Goal: Complete application form

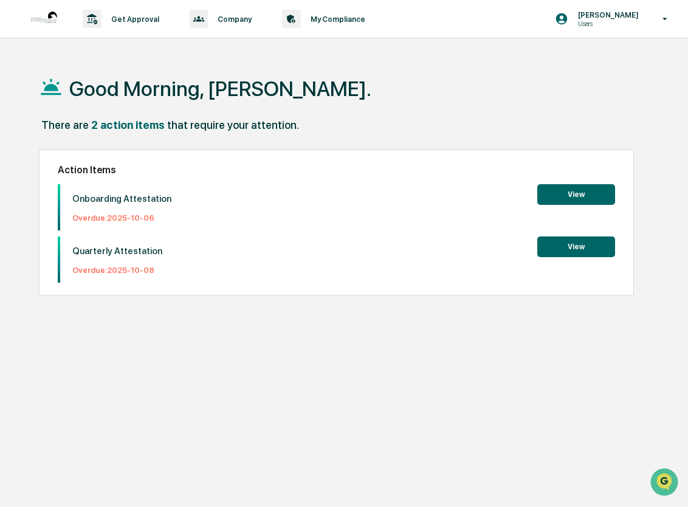
click at [572, 196] on button "View" at bounding box center [576, 194] width 78 height 21
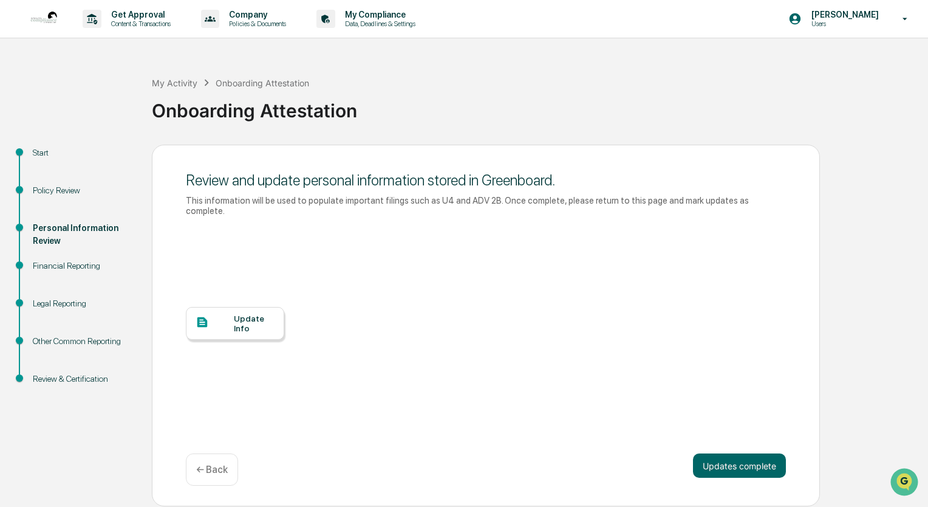
click at [237, 313] on div "Update Info" at bounding box center [254, 322] width 41 height 19
click at [687, 456] on button "Updates complete" at bounding box center [739, 465] width 93 height 24
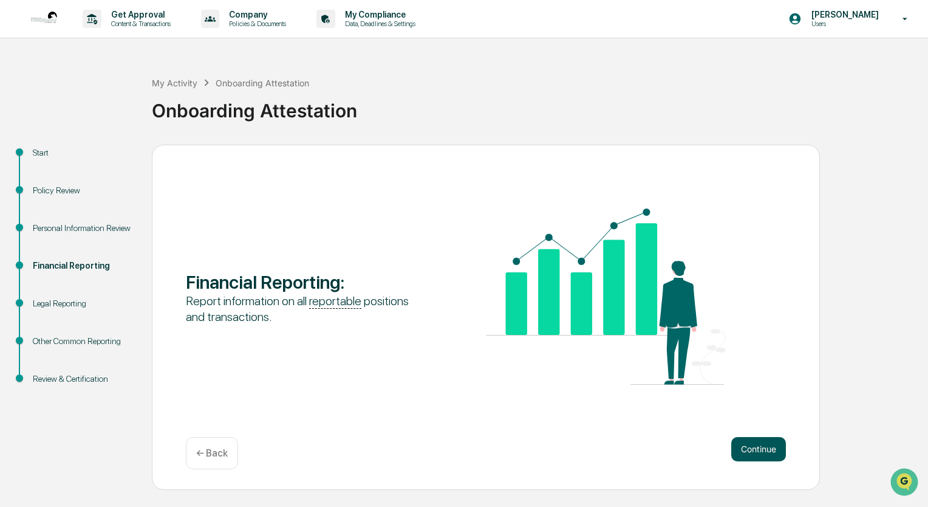
click at [687, 448] on button "Continue" at bounding box center [758, 449] width 55 height 24
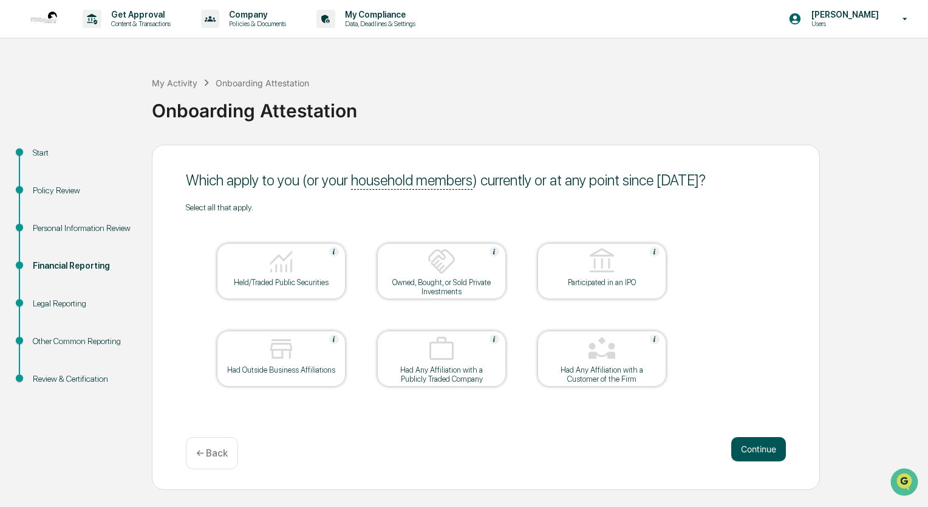
click at [687, 450] on button "Continue" at bounding box center [758, 449] width 55 height 24
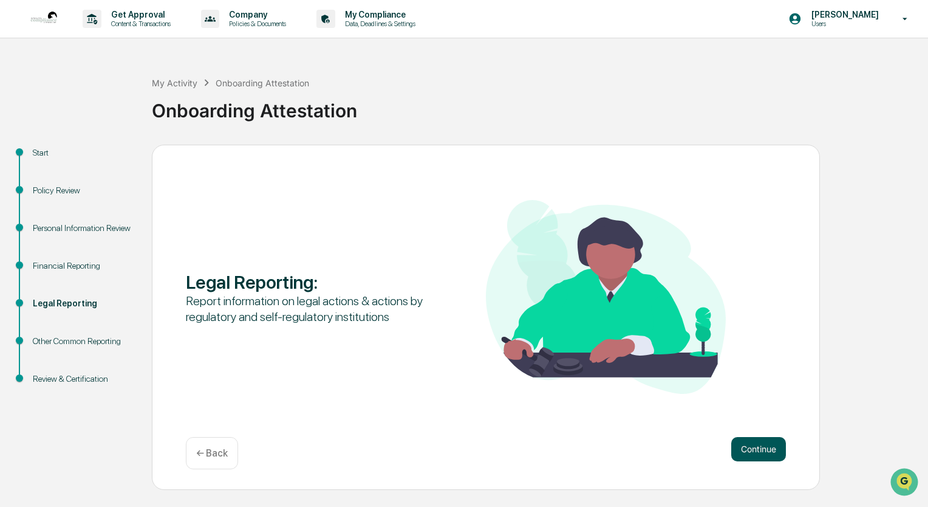
click at [687, 448] on button "Continue" at bounding box center [758, 449] width 55 height 24
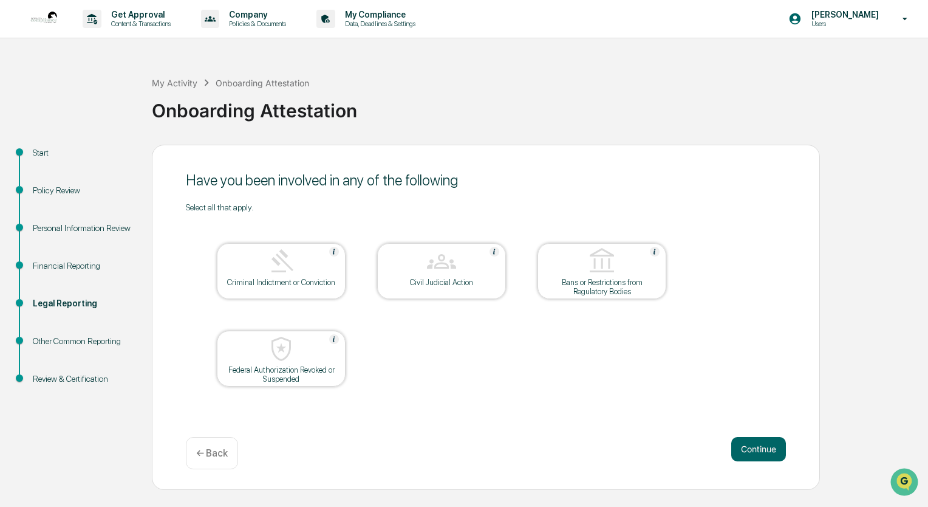
click at [687, 448] on button "Continue" at bounding box center [758, 449] width 55 height 24
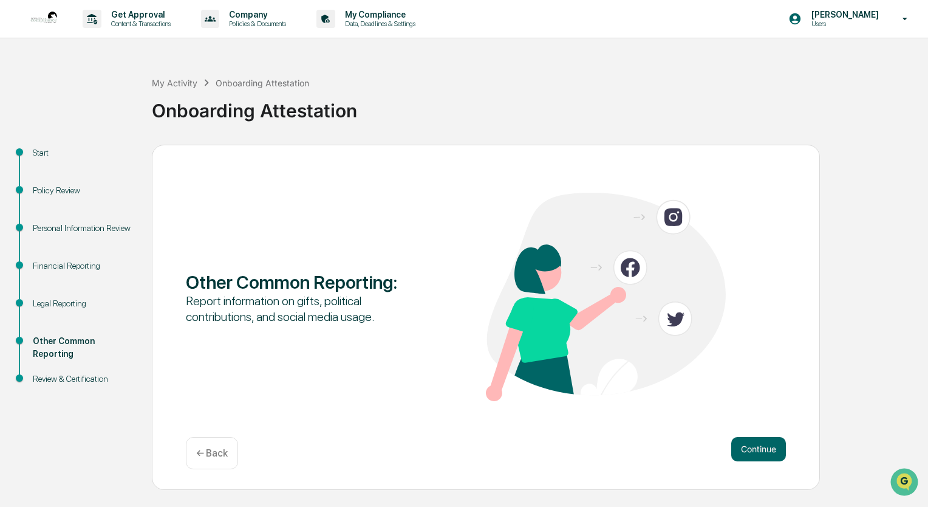
click at [687, 448] on button "Continue" at bounding box center [758, 449] width 55 height 24
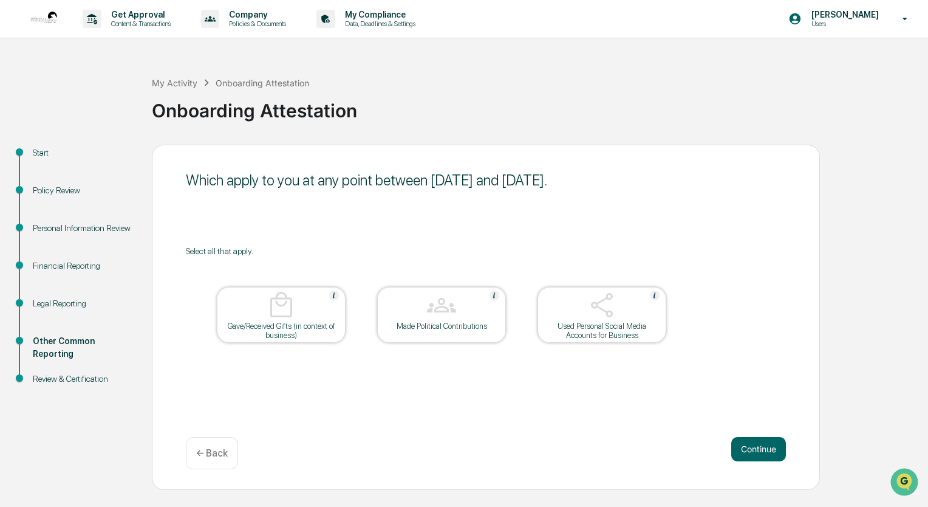
click at [687, 448] on button "Continue" at bounding box center [758, 449] width 55 height 24
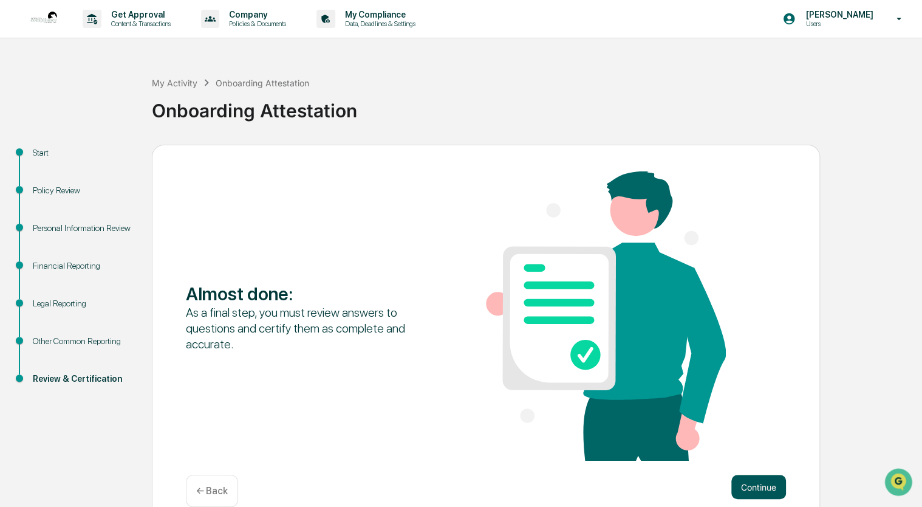
click at [687, 487] on button "Continue" at bounding box center [758, 486] width 55 height 24
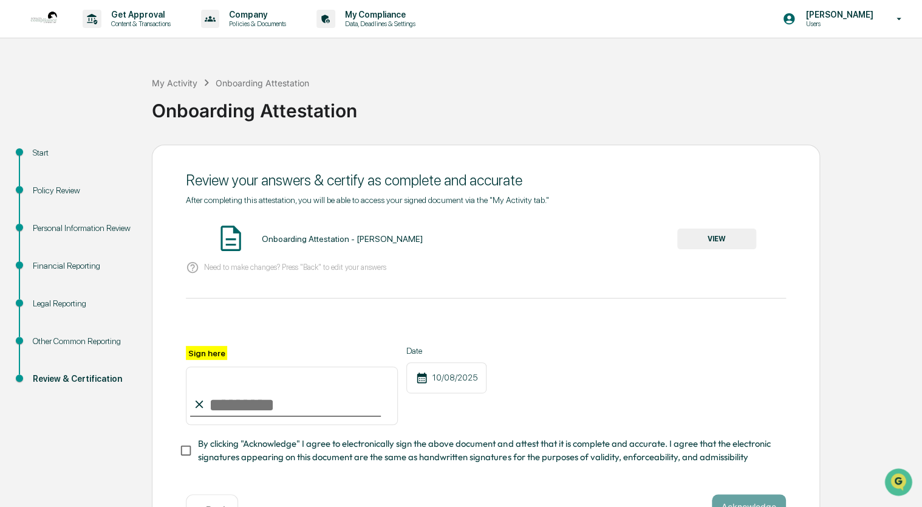
click at [255, 389] on input "Sign here" at bounding box center [292, 395] width 212 height 58
type input "**********"
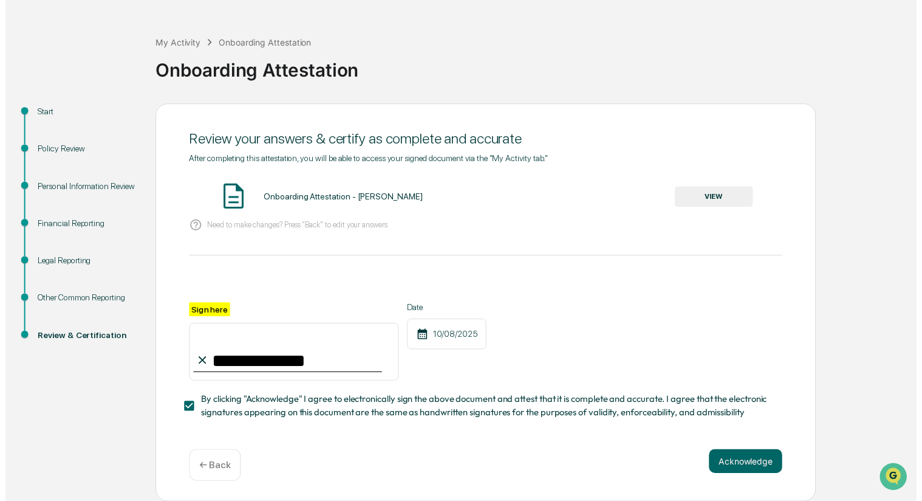
scroll to position [44, 0]
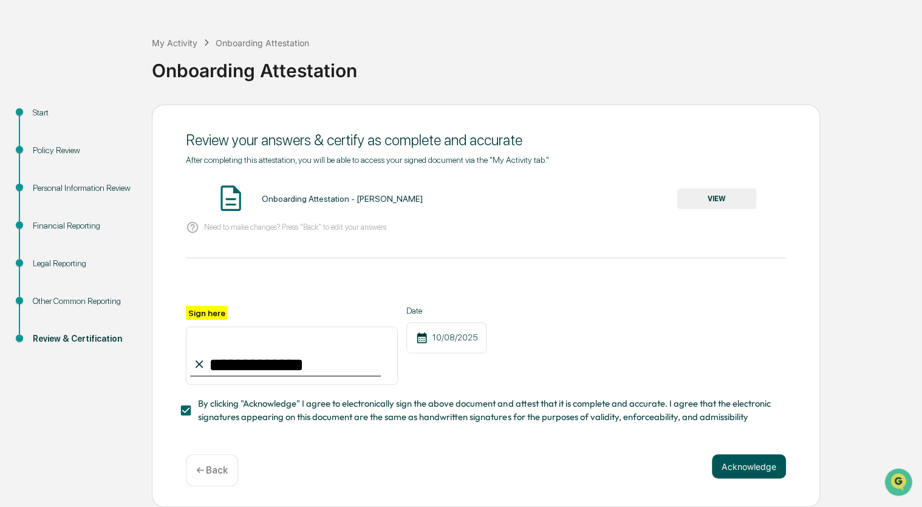
click at [687, 474] on button "Acknowledge" at bounding box center [749, 466] width 74 height 24
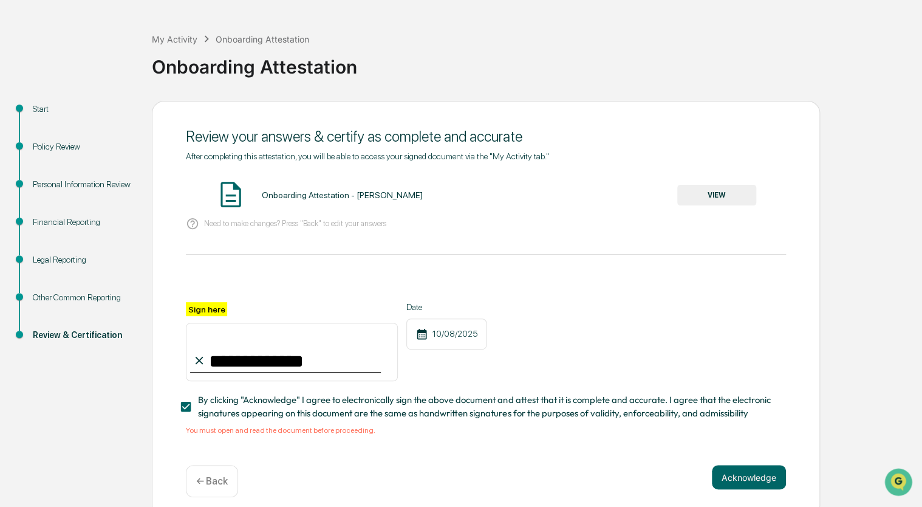
click at [687, 194] on button "VIEW" at bounding box center [716, 195] width 79 height 21
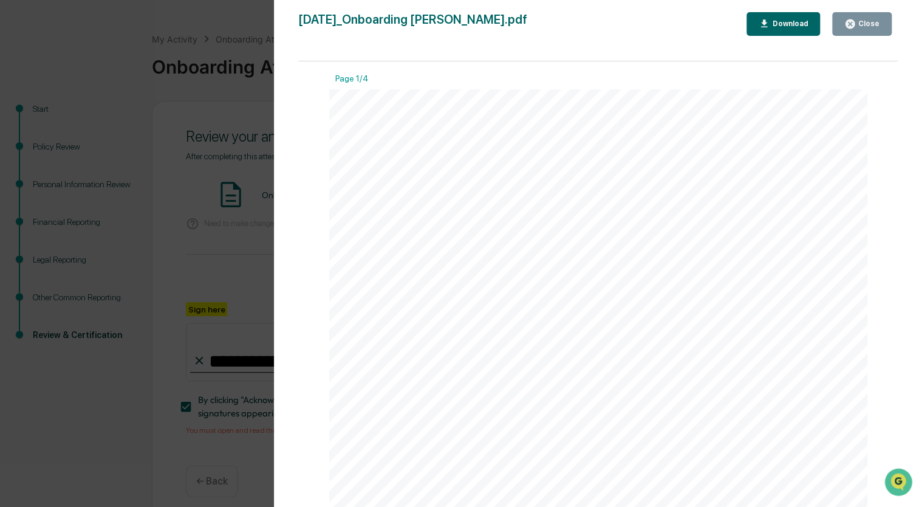
click at [687, 23] on button "Close" at bounding box center [862, 24] width 60 height 24
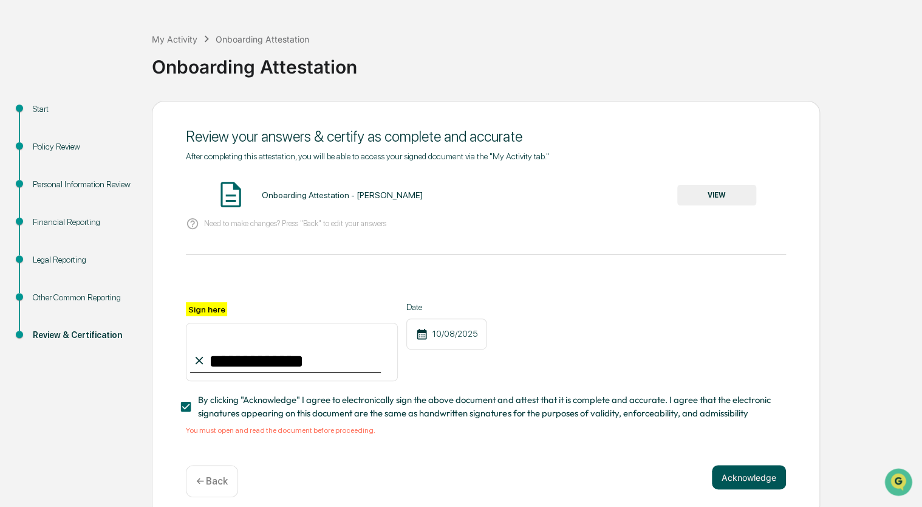
click at [687, 478] on button "Acknowledge" at bounding box center [749, 477] width 74 height 24
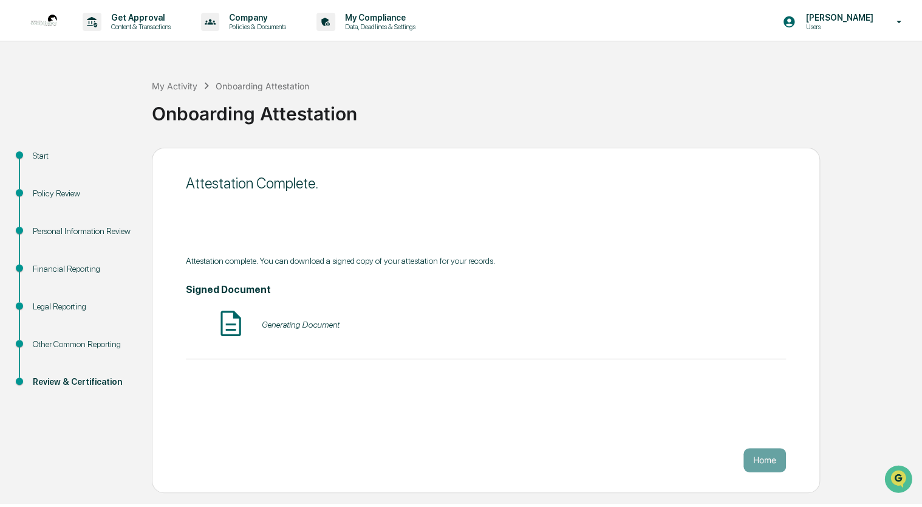
scroll to position [0, 0]
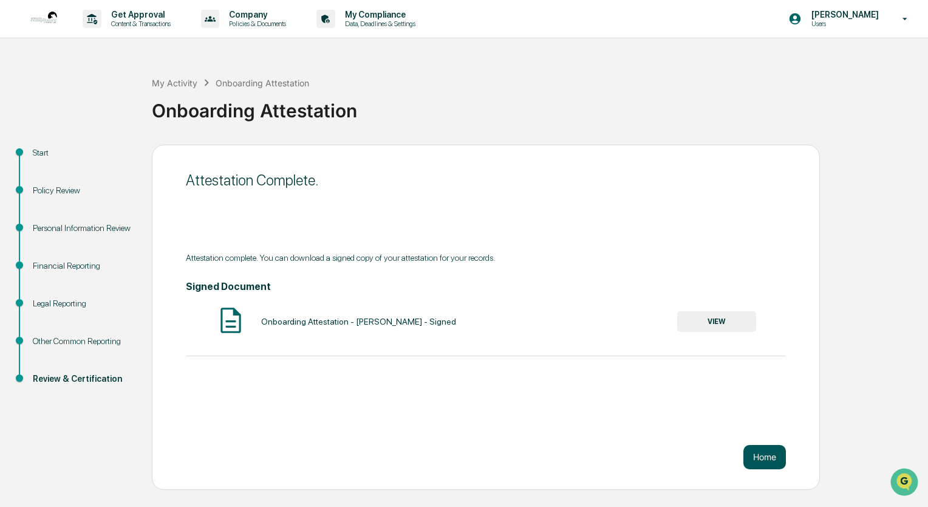
click at [687, 452] on button "Home" at bounding box center [765, 457] width 43 height 24
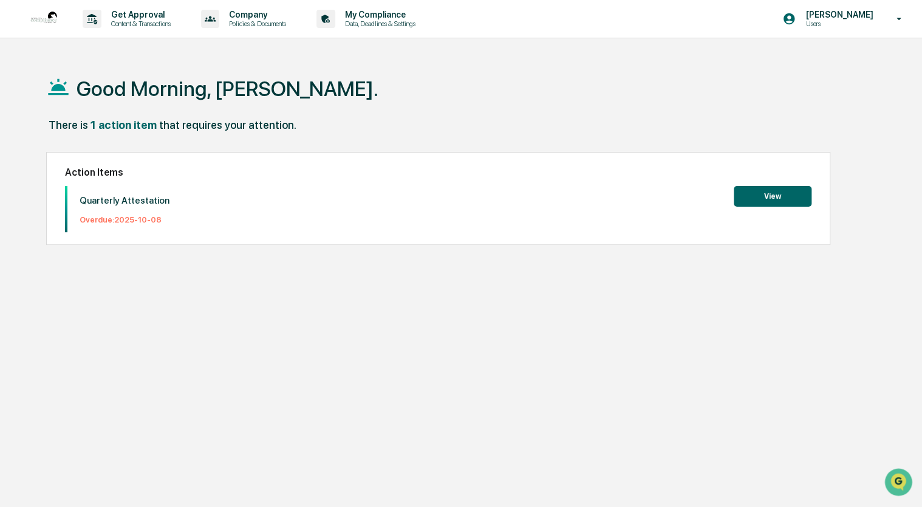
click at [687, 197] on button "View" at bounding box center [773, 196] width 78 height 21
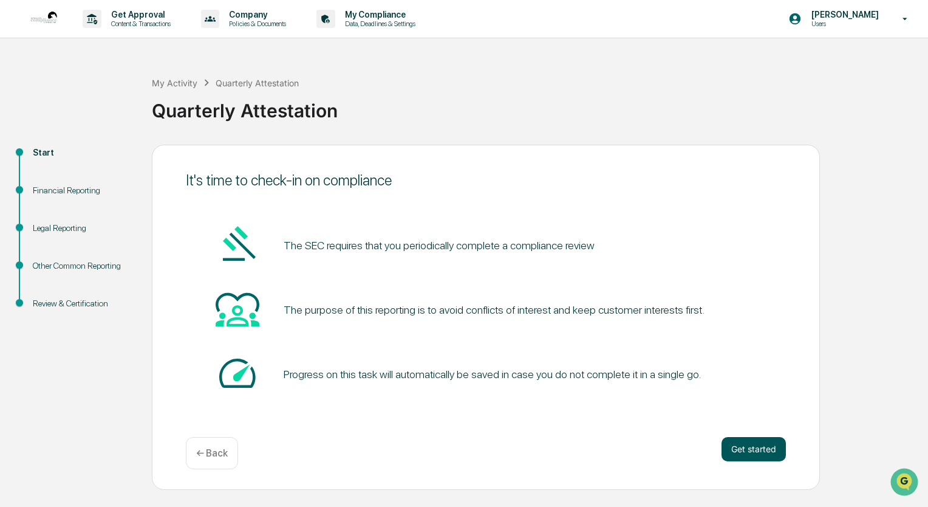
click at [687, 453] on button "Get started" at bounding box center [754, 449] width 64 height 24
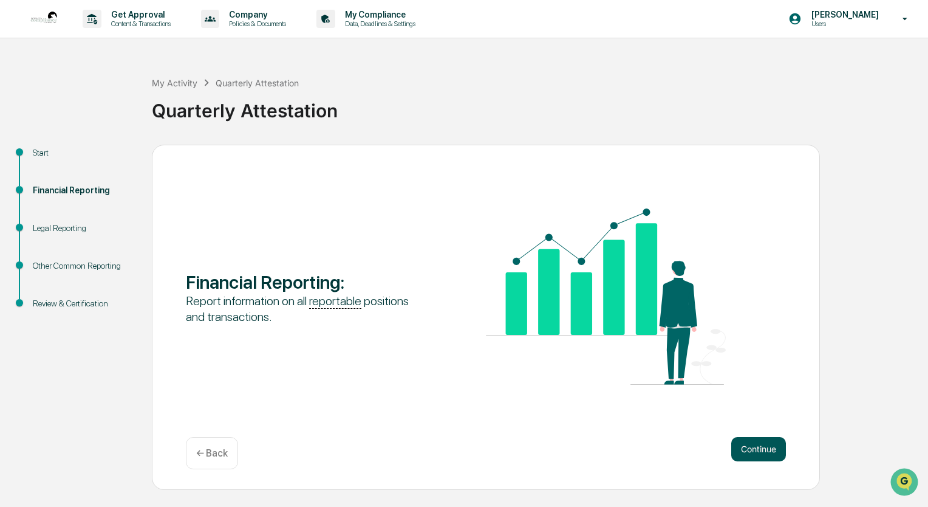
click at [687, 449] on button "Continue" at bounding box center [758, 449] width 55 height 24
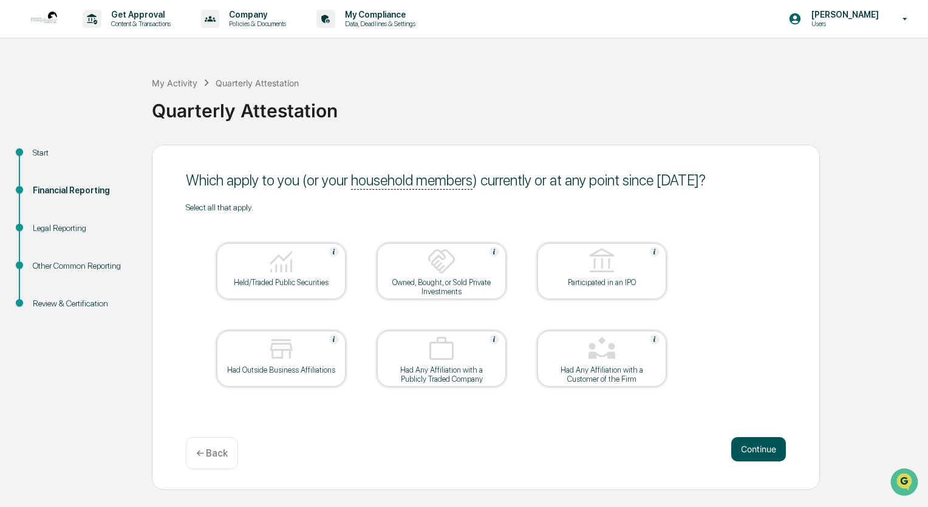
click at [687, 447] on button "Continue" at bounding box center [758, 449] width 55 height 24
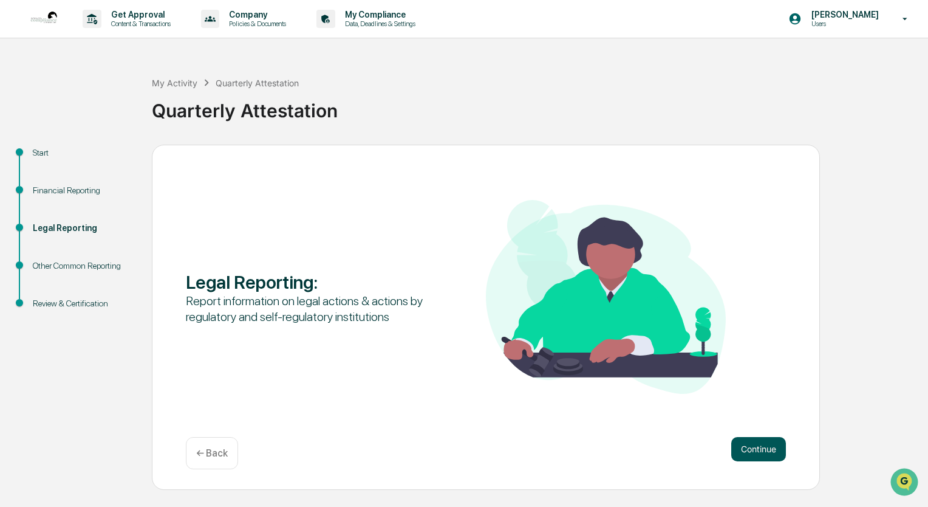
click at [687, 448] on button "Continue" at bounding box center [758, 449] width 55 height 24
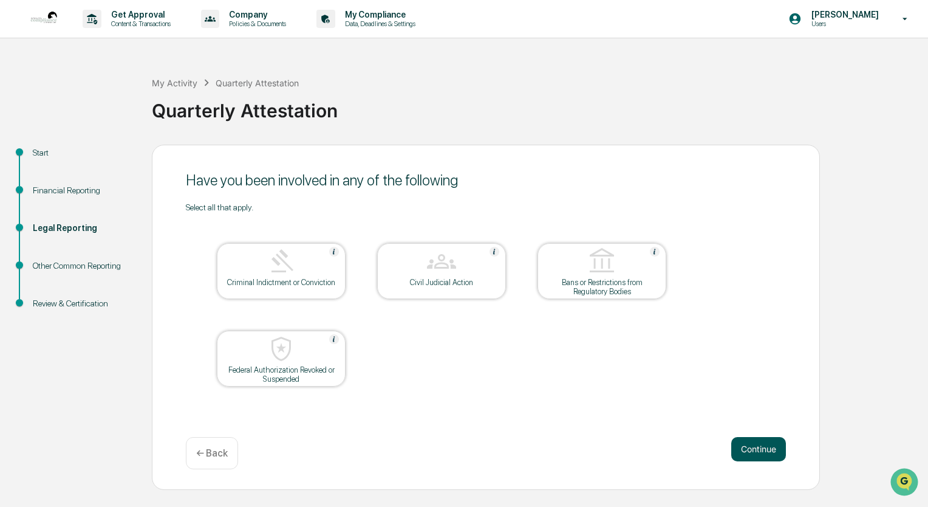
click at [687, 450] on button "Continue" at bounding box center [758, 449] width 55 height 24
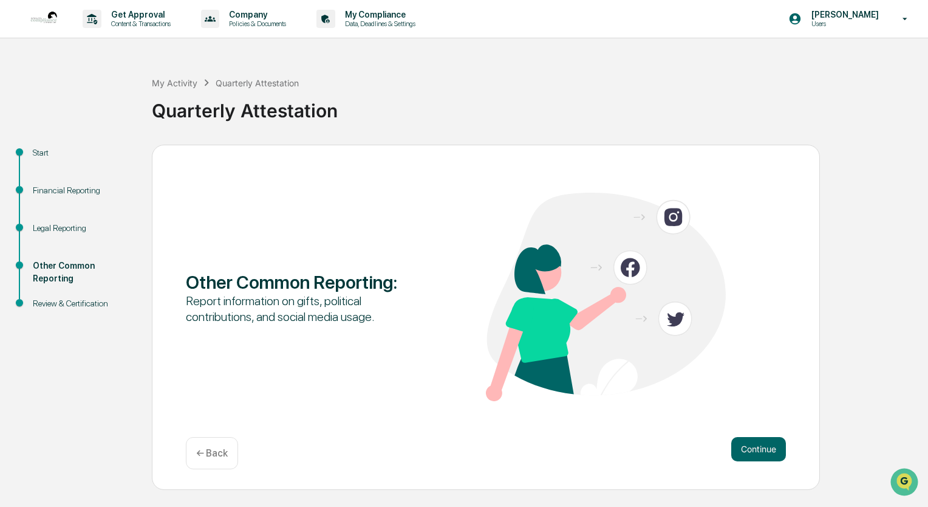
click at [687, 450] on button "Continue" at bounding box center [758, 449] width 55 height 24
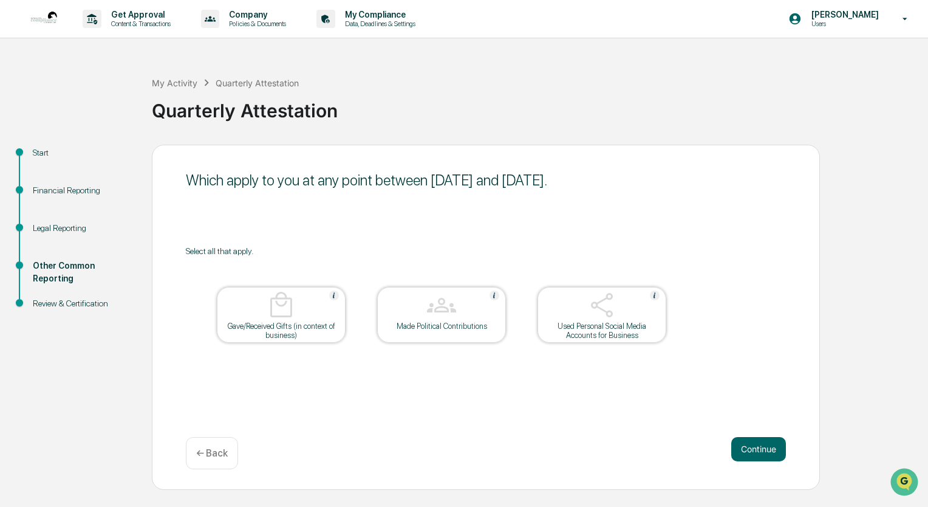
click at [687, 450] on button "Continue" at bounding box center [758, 449] width 55 height 24
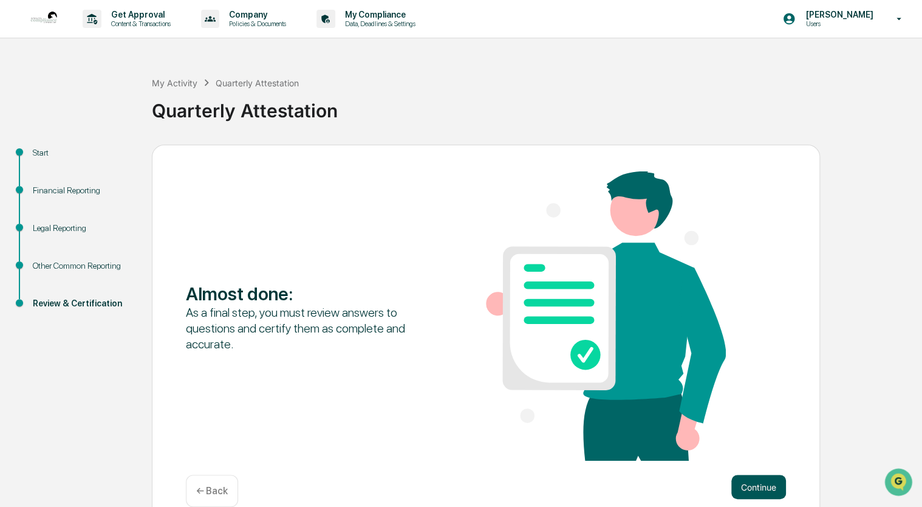
click at [687, 483] on button "Continue" at bounding box center [758, 486] width 55 height 24
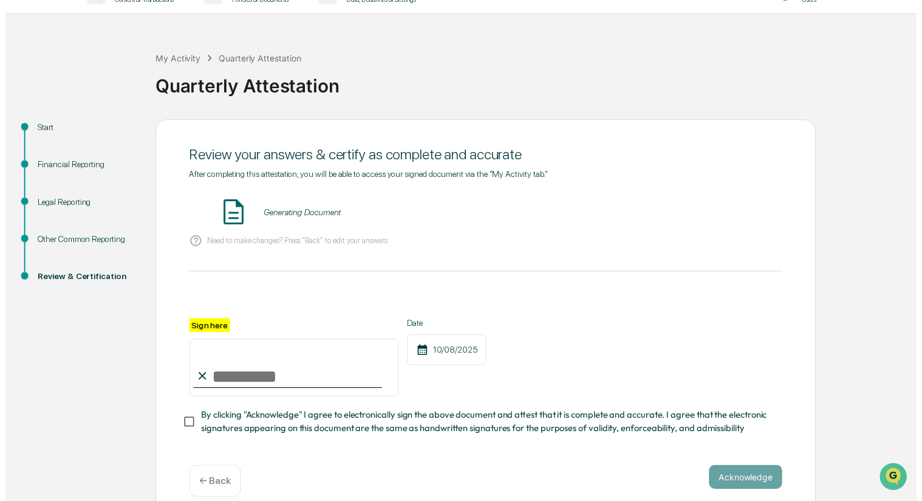
scroll to position [44, 0]
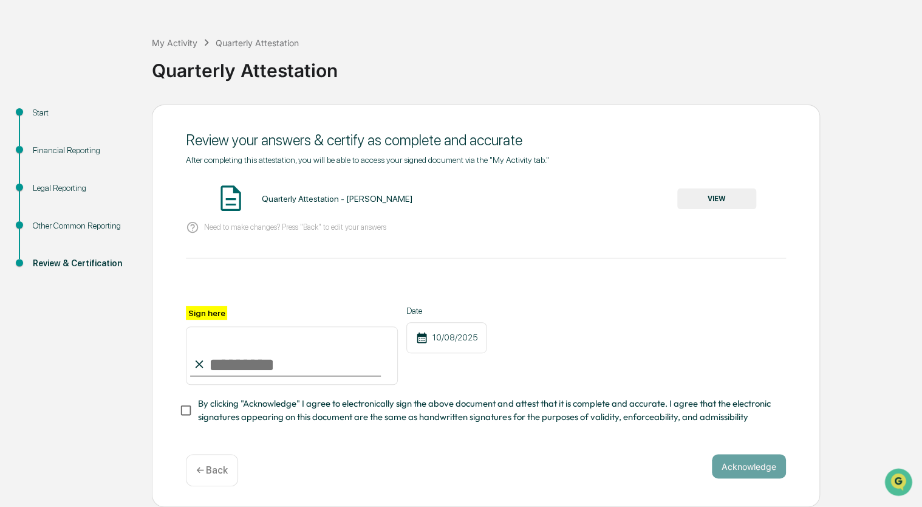
click at [314, 364] on input "Sign here" at bounding box center [292, 355] width 212 height 58
type input "**********"
click at [687, 196] on button "VIEW" at bounding box center [716, 198] width 79 height 21
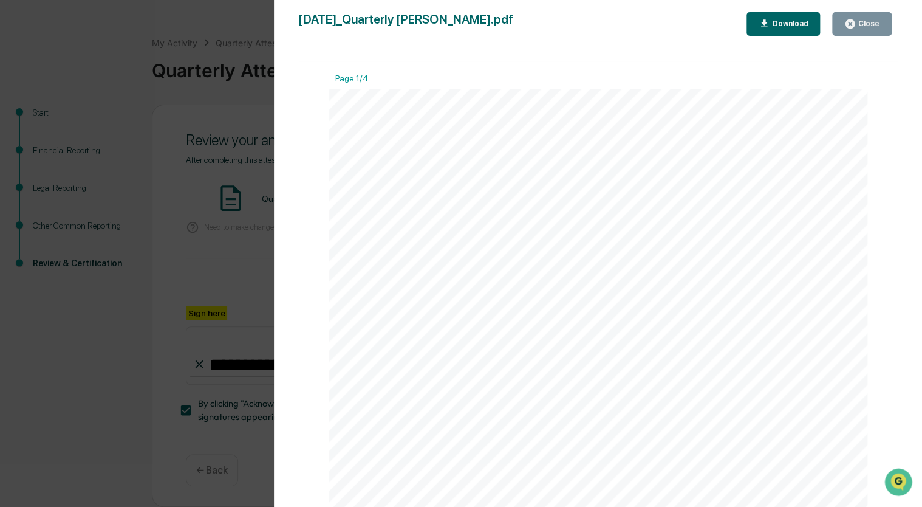
click at [687, 27] on button "Close" at bounding box center [862, 24] width 60 height 24
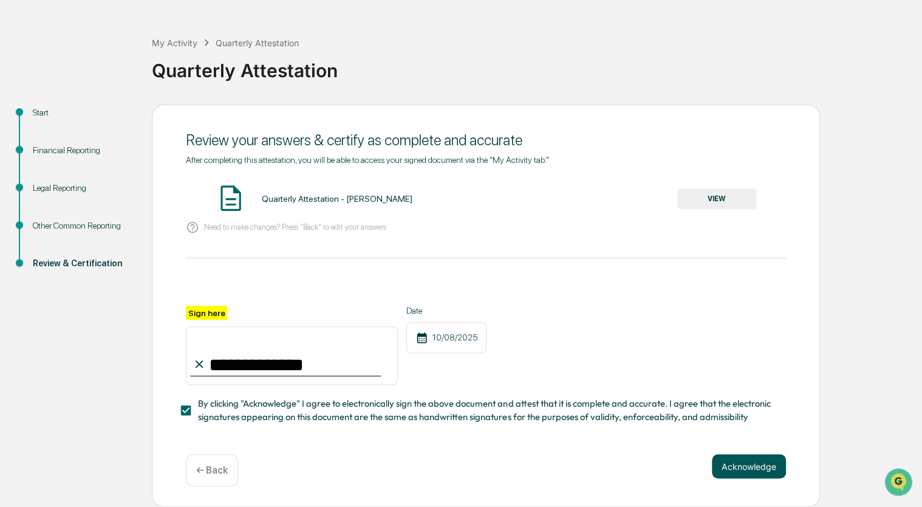
click at [687, 463] on button "Acknowledge" at bounding box center [749, 466] width 74 height 24
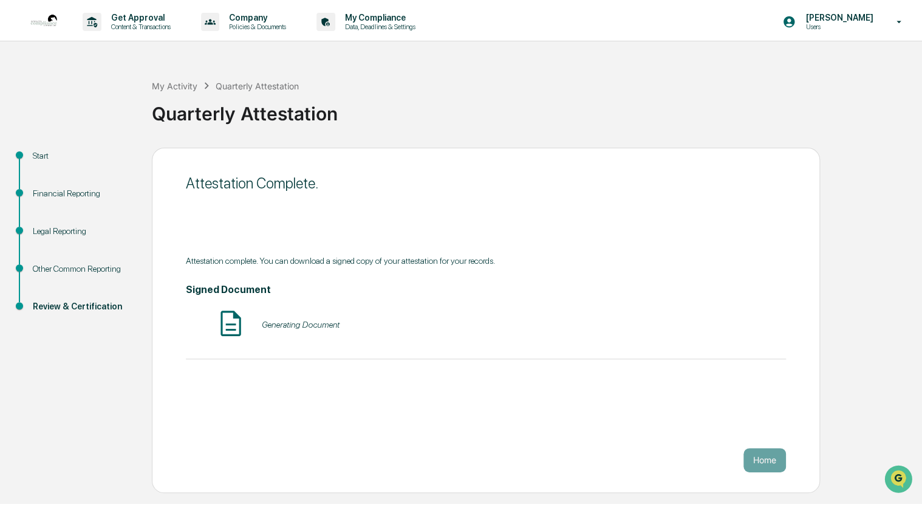
scroll to position [0, 0]
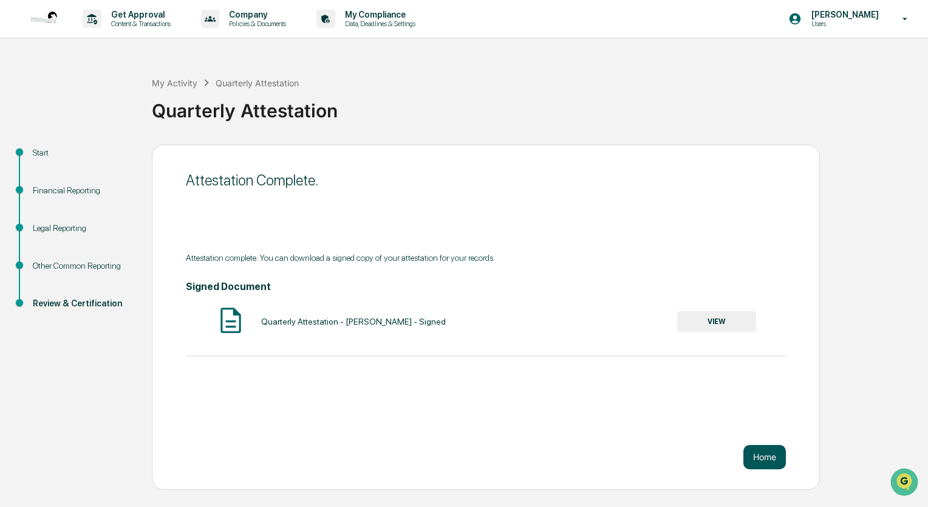
click at [687, 461] on button "Home" at bounding box center [765, 457] width 43 height 24
